Goal: Transaction & Acquisition: Download file/media

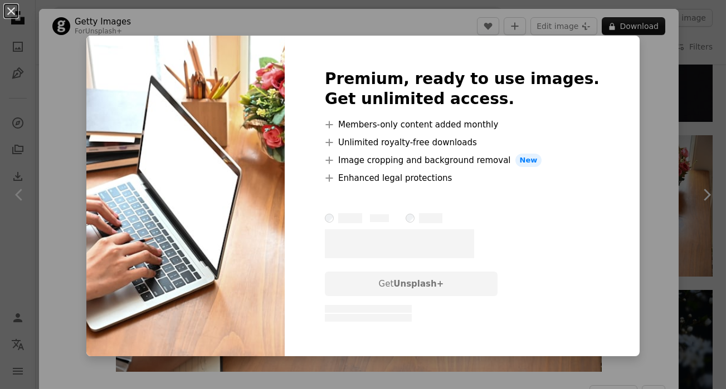
scroll to position [14, 0]
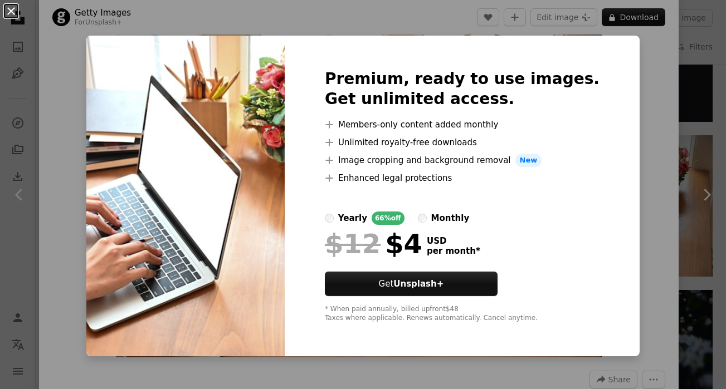
click at [14, 14] on button "An X shape" at bounding box center [10, 10] width 13 height 13
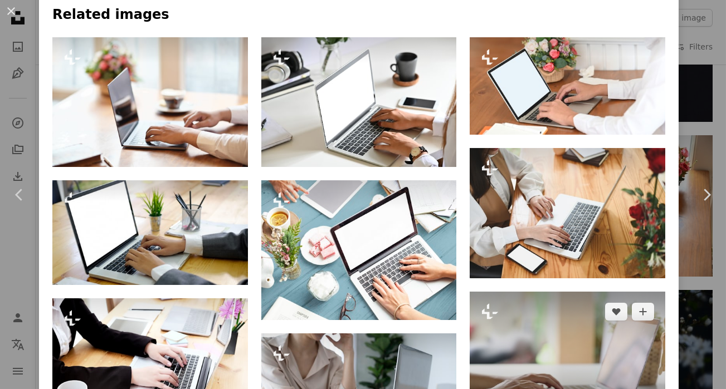
scroll to position [794, 0]
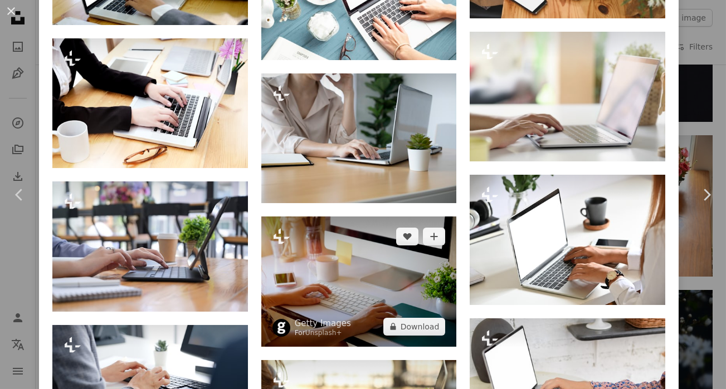
click at [375, 271] on img at bounding box center [359, 282] width 196 height 130
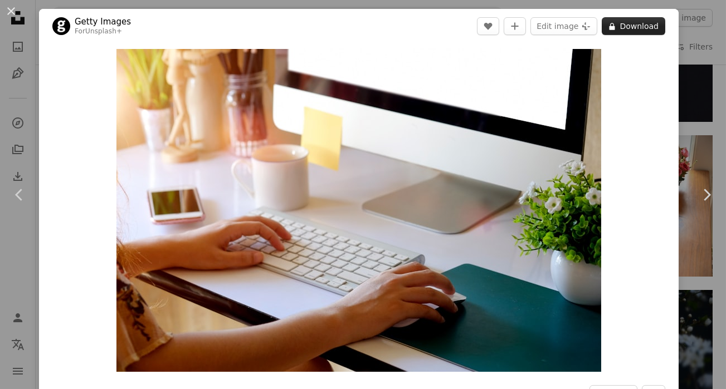
click at [630, 23] on button "A lock Download" at bounding box center [634, 26] width 64 height 18
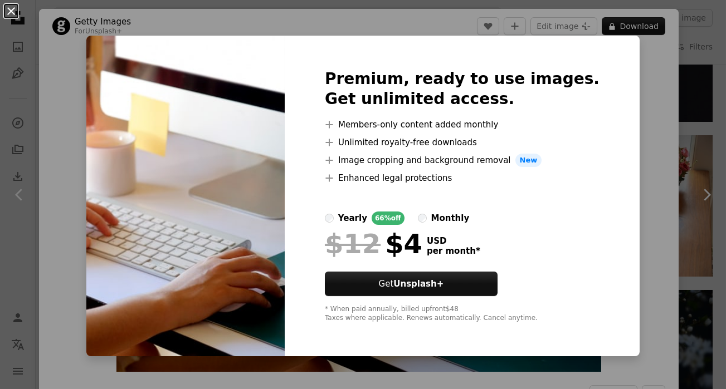
click at [14, 11] on button "An X shape" at bounding box center [10, 10] width 13 height 13
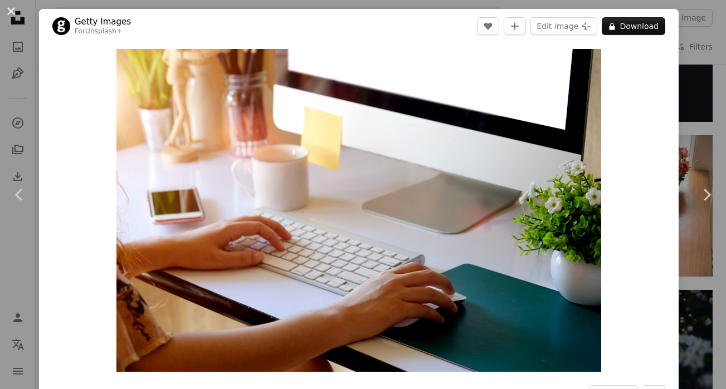
click at [10, 8] on button "An X shape" at bounding box center [10, 10] width 13 height 13
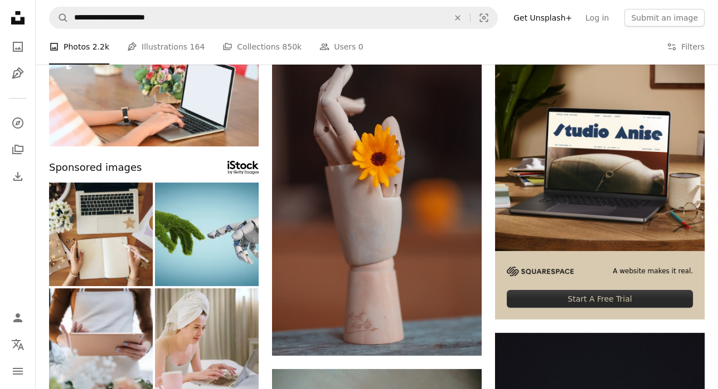
scroll to position [96, 0]
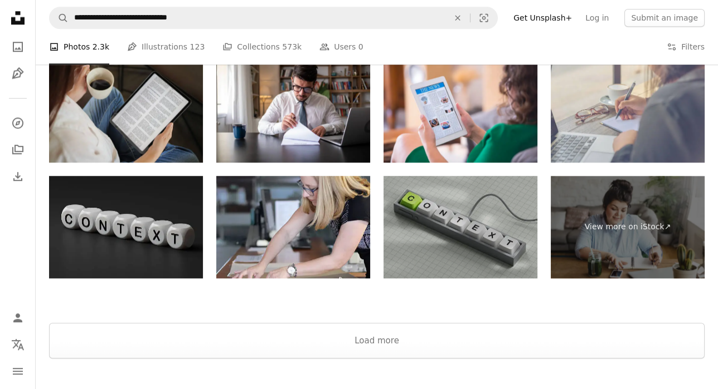
scroll to position [1559, 0]
